Goal: Transaction & Acquisition: Purchase product/service

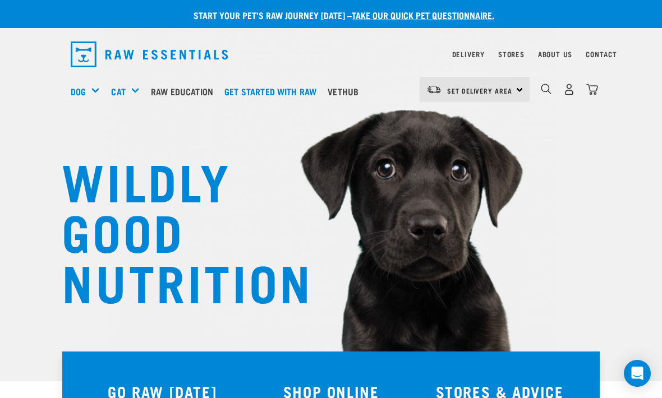
click at [495, 99] on link "Set Delivery Area" at bounding box center [479, 91] width 65 height 18
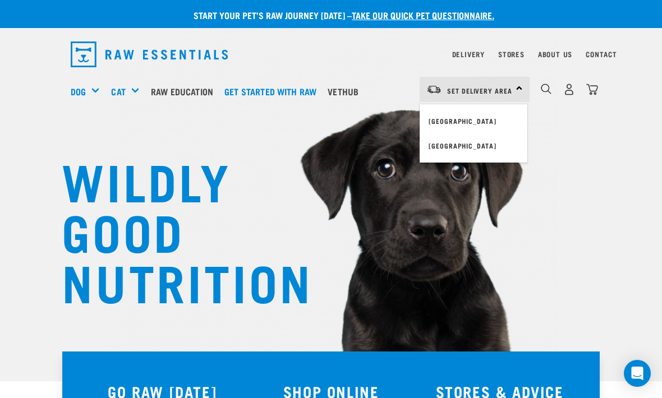
click at [466, 117] on link "[GEOGRAPHIC_DATA]" at bounding box center [474, 121] width 108 height 25
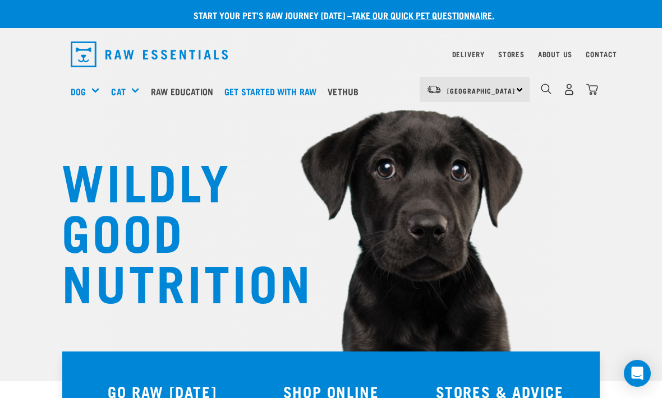
click at [0, 0] on div "Mixes & Minces" at bounding box center [0, 0] width 0 height 0
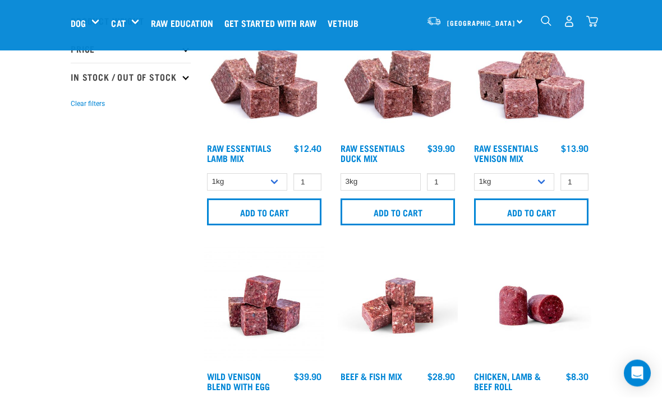
scroll to position [299, 0]
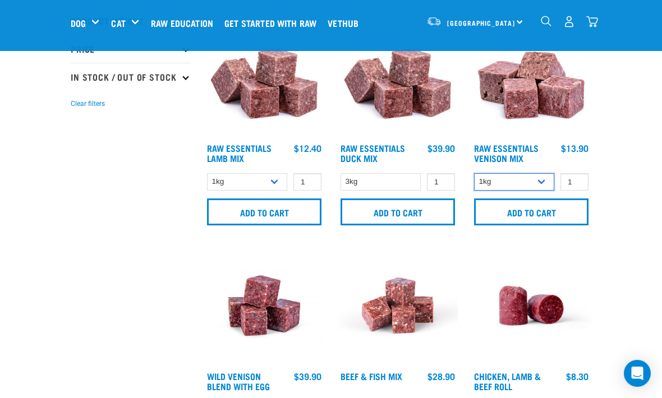
click at [529, 185] on select "1kg 3kg Bulk (20kg)" at bounding box center [514, 181] width 80 height 17
select select "712"
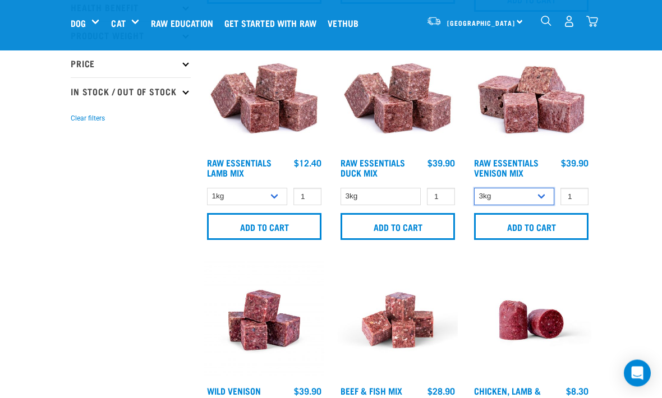
scroll to position [257, 0]
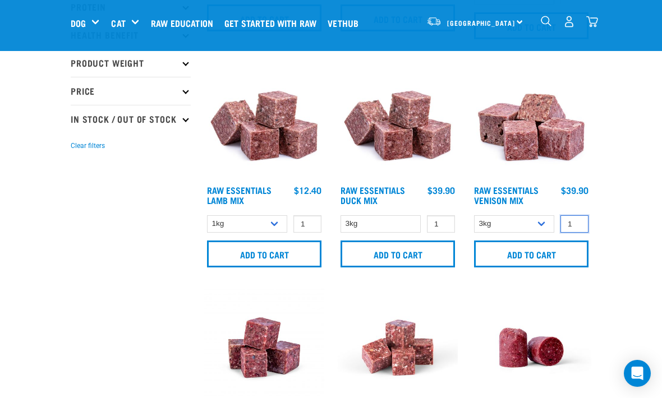
click at [577, 223] on input "1" at bounding box center [575, 223] width 28 height 17
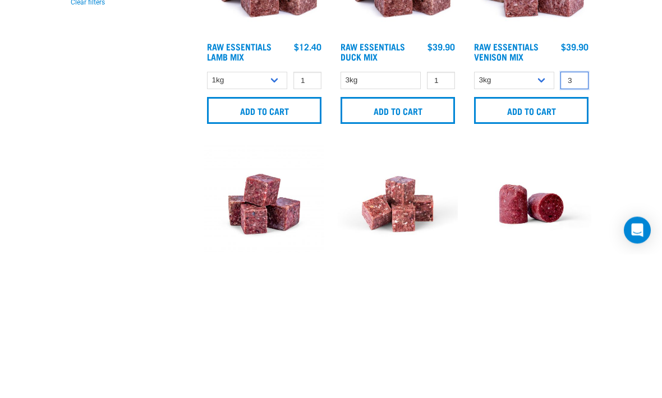
type input "3"
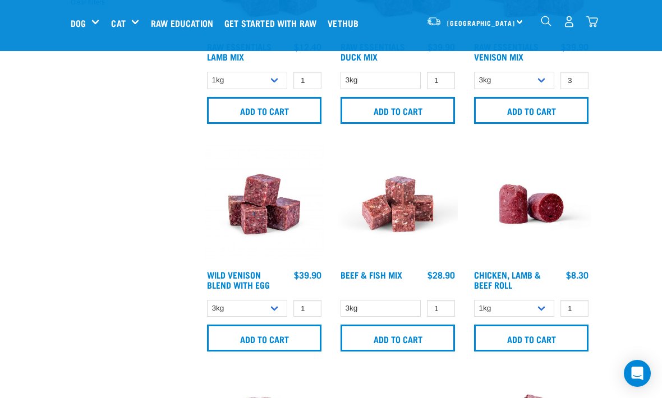
click at [554, 113] on input "Add to cart" at bounding box center [531, 110] width 114 height 27
click at [596, 24] on img "dropdown navigation" at bounding box center [592, 22] width 12 height 12
click at [595, 16] on img "dropdown navigation" at bounding box center [592, 22] width 12 height 12
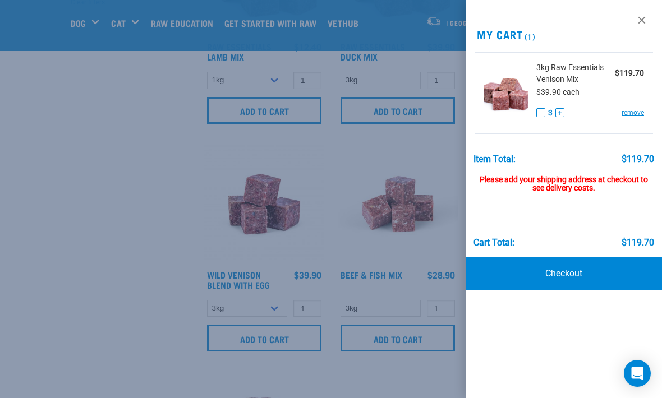
click at [640, 17] on link at bounding box center [642, 20] width 18 height 18
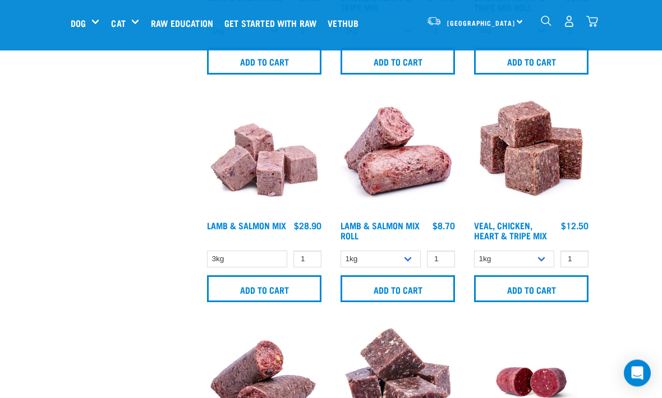
scroll to position [1135, 0]
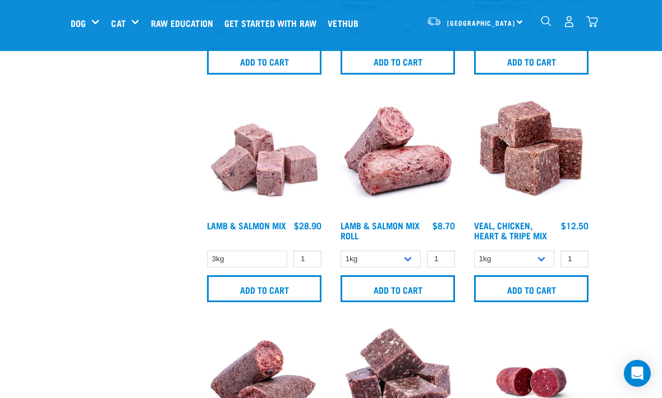
click at [246, 295] on input "Add to cart" at bounding box center [264, 289] width 114 height 27
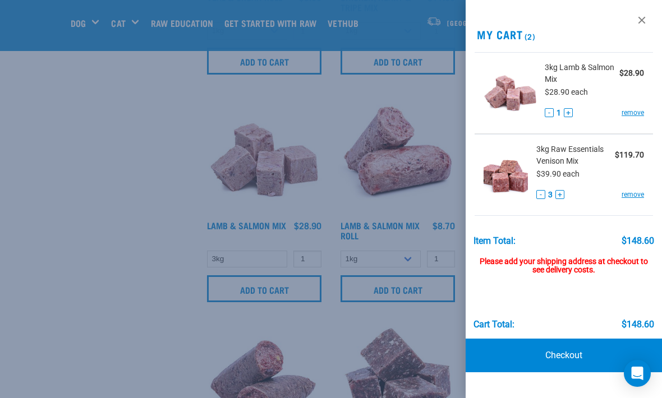
click at [600, 16] on div "View past orders / re-order My Cart (2) 3kg Lamb & Salmon Mix $28.90 $28.90 eac…" at bounding box center [564, 199] width 196 height 398
click at [639, 22] on link at bounding box center [642, 20] width 18 height 18
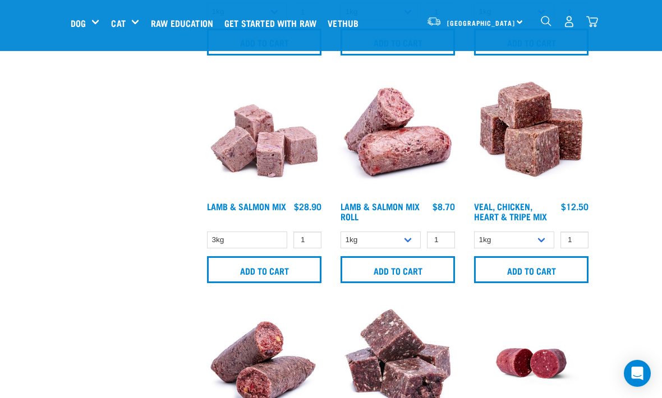
scroll to position [1154, 0]
